Goal: Task Accomplishment & Management: Complete application form

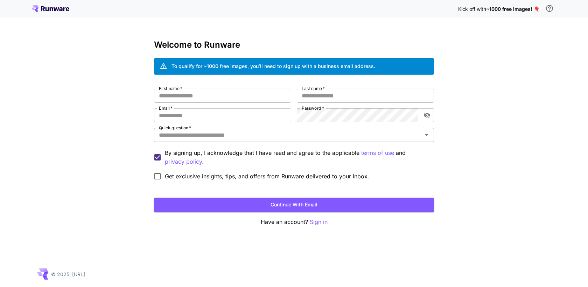
click at [267, 68] on div "To qualify for ~1000 free images, you’ll need to sign up with a business email …" at bounding box center [274, 65] width 204 height 7
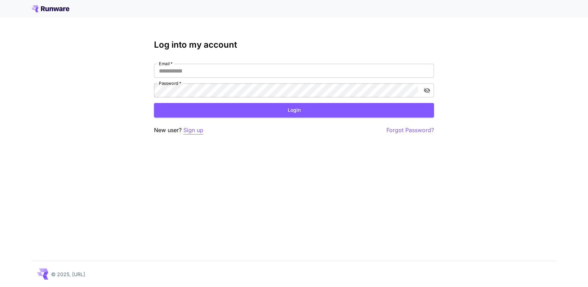
click at [197, 131] on p "Sign up" at bounding box center [193, 130] width 20 height 9
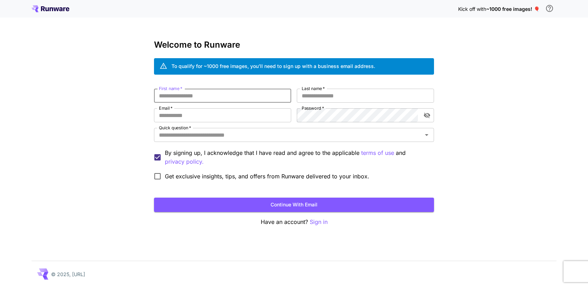
click at [209, 97] on input "First name   *" at bounding box center [222, 96] width 137 height 14
type input "******"
click at [324, 95] on input "Last name   *" at bounding box center [365, 96] width 137 height 14
type input "*"
type input "*******"
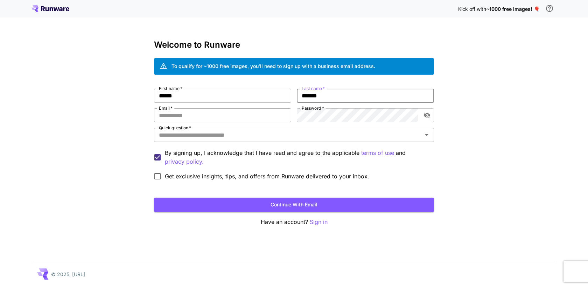
click at [264, 117] on input "Email   *" at bounding box center [222, 115] width 137 height 14
type input "**********"
click at [427, 114] on icon "toggle password visibility" at bounding box center [427, 115] width 7 height 7
click at [288, 137] on input "Quick question   *" at bounding box center [288, 135] width 264 height 10
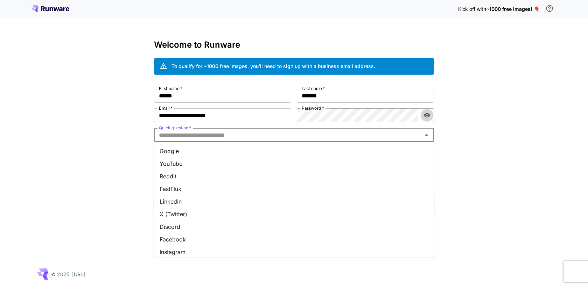
click at [429, 115] on icon "toggle password visibility" at bounding box center [427, 115] width 6 height 5
type input "*"
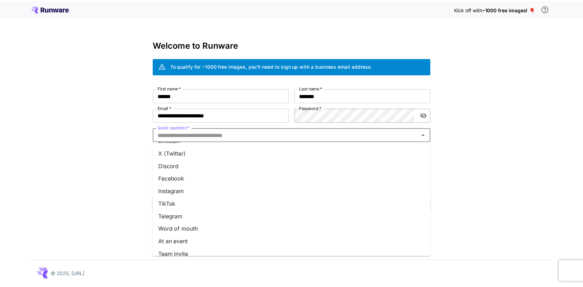
scroll to position [80, 0]
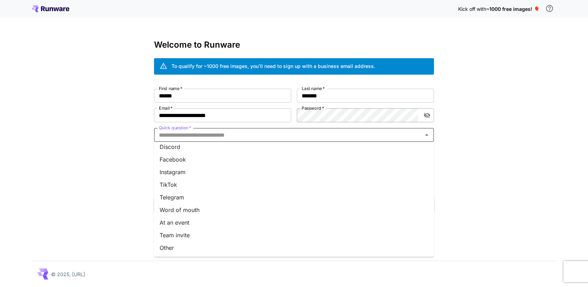
click at [336, 238] on li "Team invite" at bounding box center [294, 235] width 280 height 13
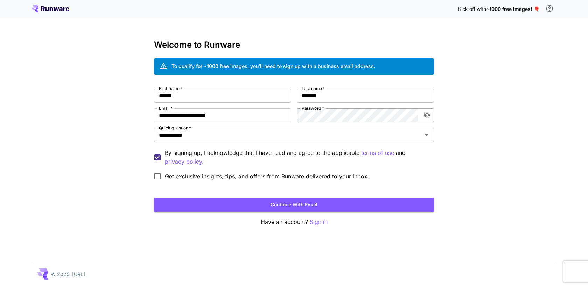
click at [346, 178] on span "Get exclusive insights, tips, and offers from Runware delivered to your inbox." at bounding box center [267, 176] width 204 height 8
click at [335, 205] on button "Continue with email" at bounding box center [294, 204] width 280 height 14
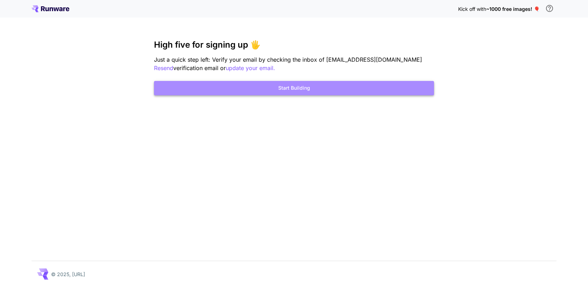
click at [398, 89] on button "Start Building" at bounding box center [294, 88] width 280 height 14
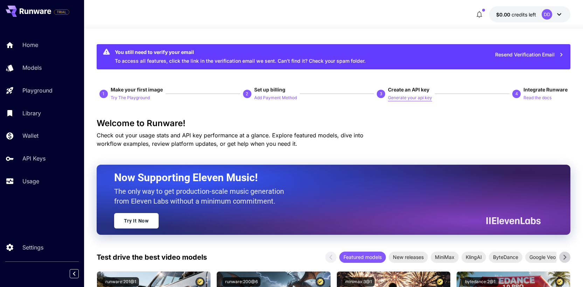
click at [404, 97] on p "Generate your api key" at bounding box center [410, 98] width 44 height 7
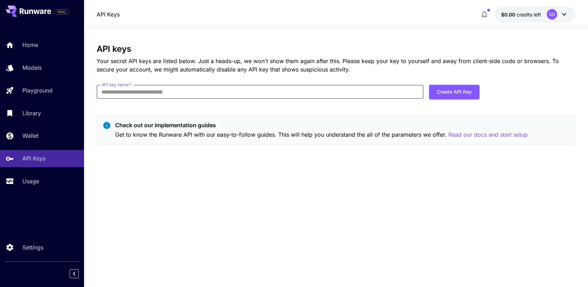
click at [403, 96] on input "API key name   *" at bounding box center [260, 92] width 327 height 14
type input "**********"
click at [474, 91] on button "Create API Key" at bounding box center [454, 92] width 50 height 14
click at [447, 93] on button "Create API Key" at bounding box center [454, 92] width 50 height 14
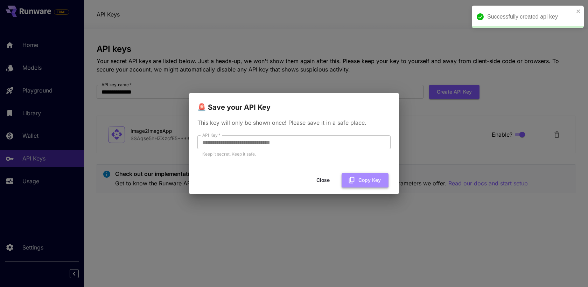
click at [361, 179] on button "Copy Key" at bounding box center [365, 180] width 47 height 14
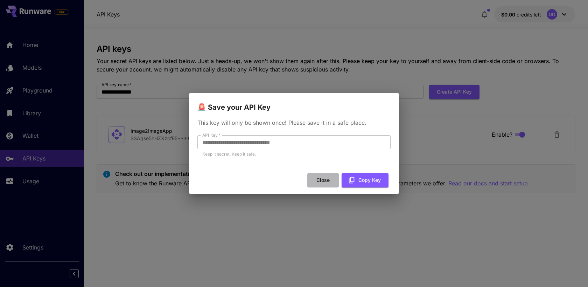
click at [326, 179] on button "Close" at bounding box center [323, 180] width 32 height 14
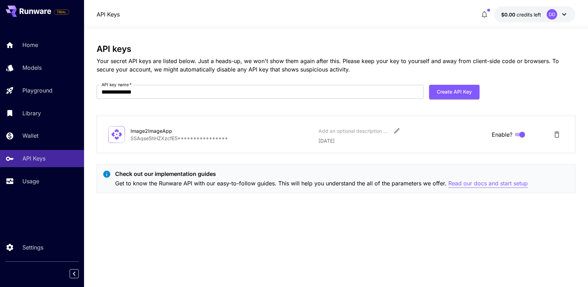
click at [492, 184] on p "Read our docs and start setup" at bounding box center [488, 183] width 79 height 9
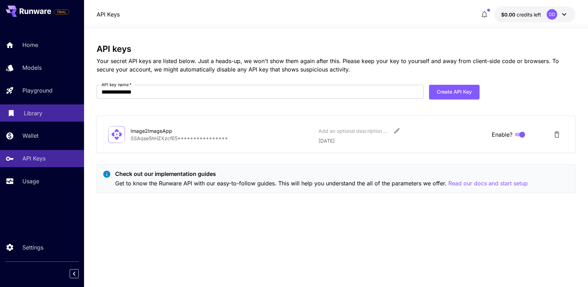
click at [46, 114] on div "Library" at bounding box center [51, 113] width 55 height 8
